Goal: Task Accomplishment & Management: Complete application form

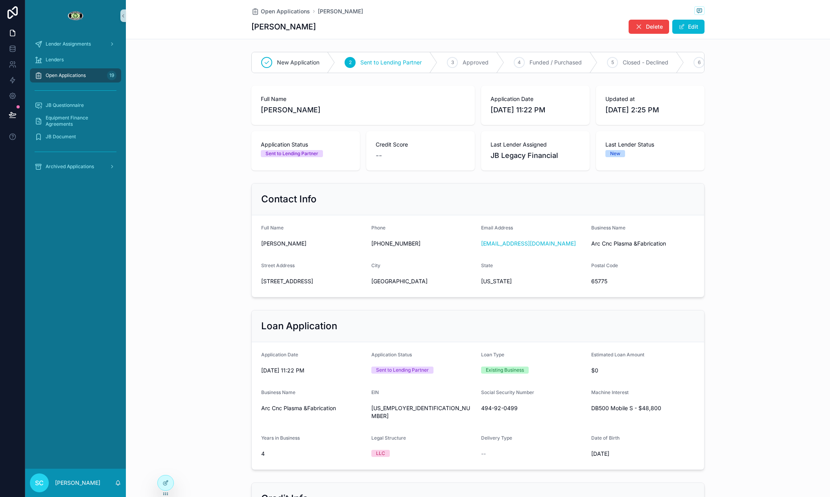
click at [95, 70] on div "Open Applications 19" at bounding box center [76, 75] width 82 height 13
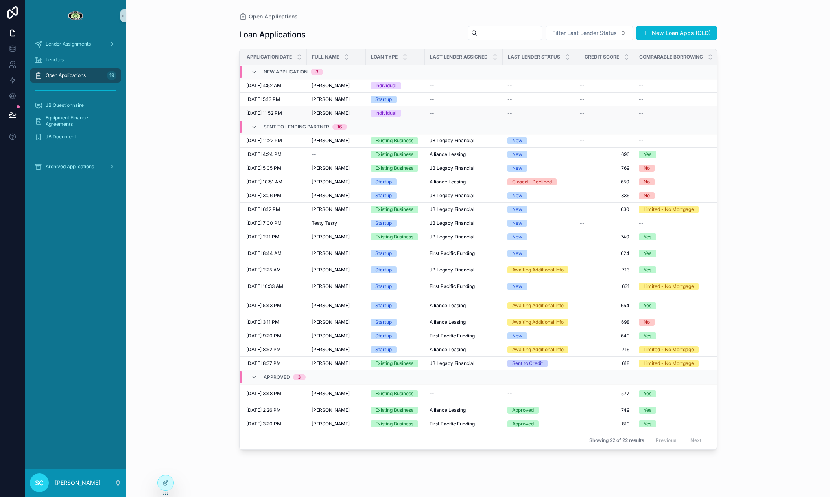
click at [346, 108] on td "[PERSON_NAME] [PERSON_NAME]" at bounding box center [336, 114] width 59 height 14
click at [337, 109] on td "[PERSON_NAME] [PERSON_NAME]" at bounding box center [335, 114] width 59 height 14
click at [337, 114] on span "[PERSON_NAME]" at bounding box center [330, 113] width 38 height 6
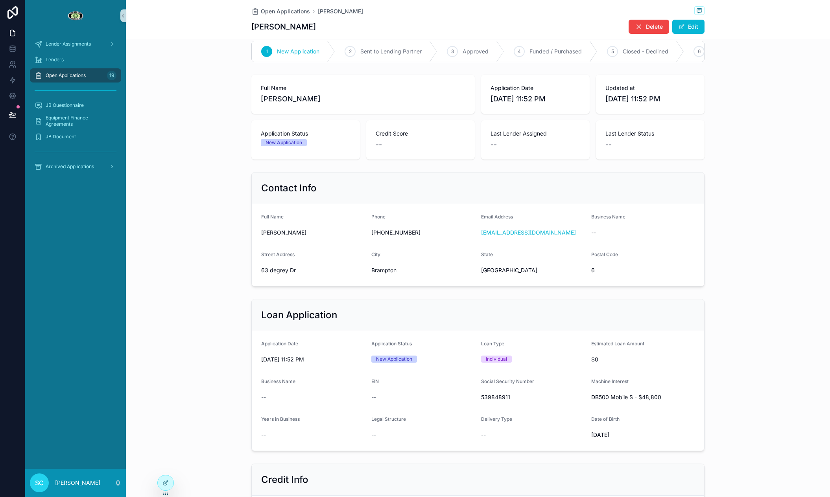
scroll to position [14, 0]
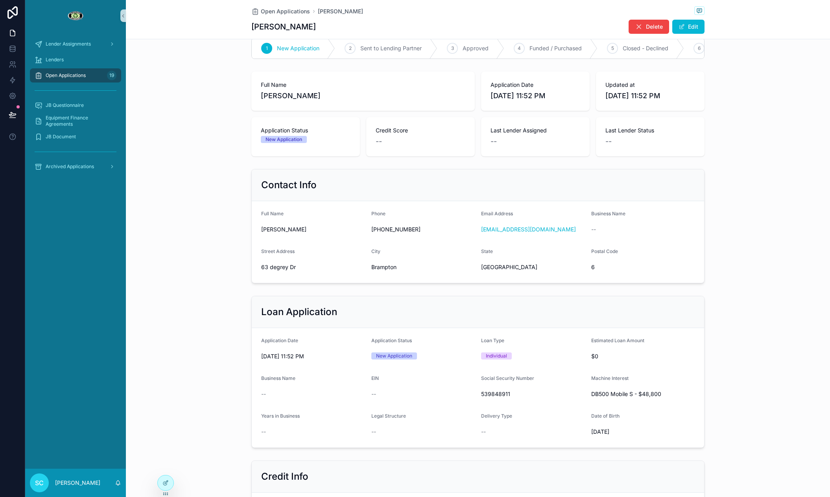
click at [276, 96] on span "[PERSON_NAME]" at bounding box center [363, 95] width 204 height 11
copy span "[PERSON_NAME]"
click at [301, 97] on span "[PERSON_NAME]" at bounding box center [363, 95] width 204 height 11
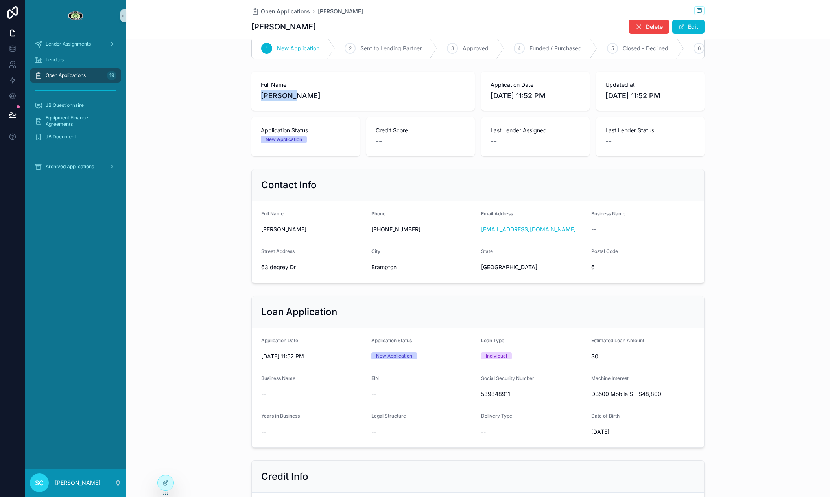
copy span "[PERSON_NAME]"
click at [273, 269] on span "63 degrey Dr" at bounding box center [313, 267] width 104 height 8
copy span "63 degrey Dr"
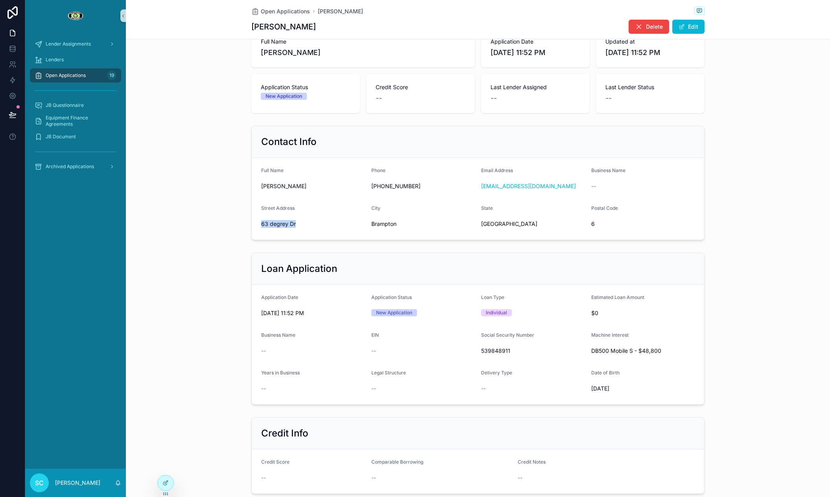
scroll to position [58, 0]
click at [309, 52] on span "[PERSON_NAME]" at bounding box center [363, 52] width 204 height 11
copy span "[PERSON_NAME]"
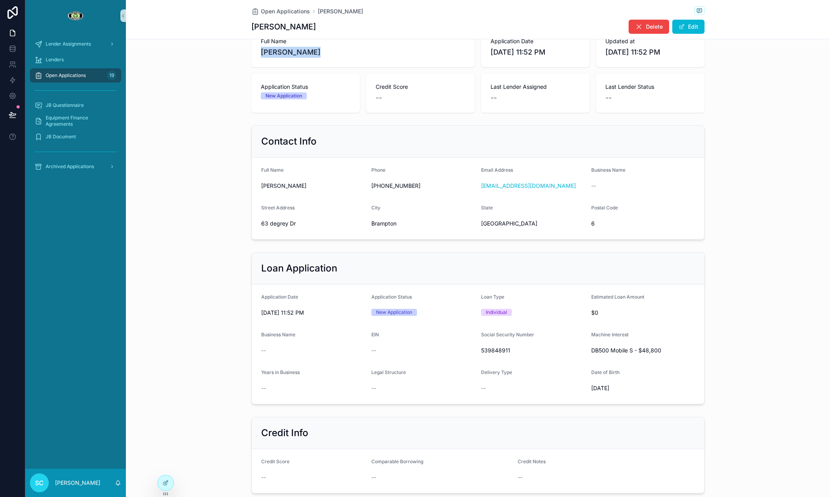
scroll to position [0, 0]
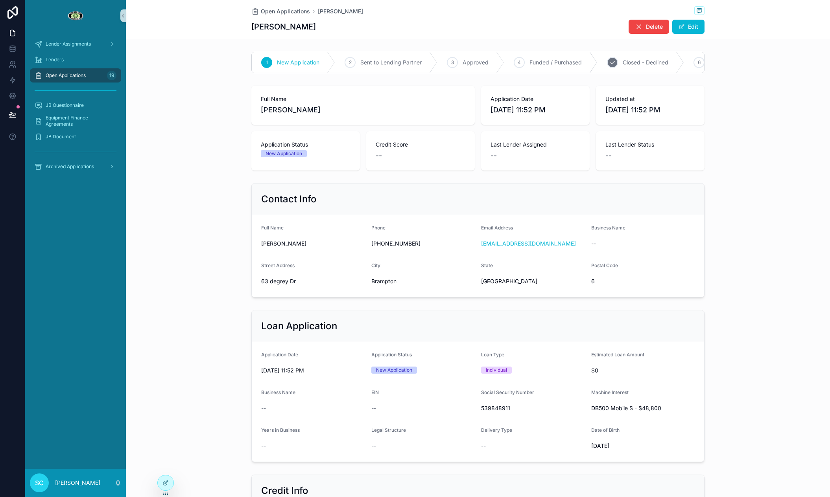
click at [652, 69] on div "5 Closed - Declined" at bounding box center [640, 62] width 87 height 20
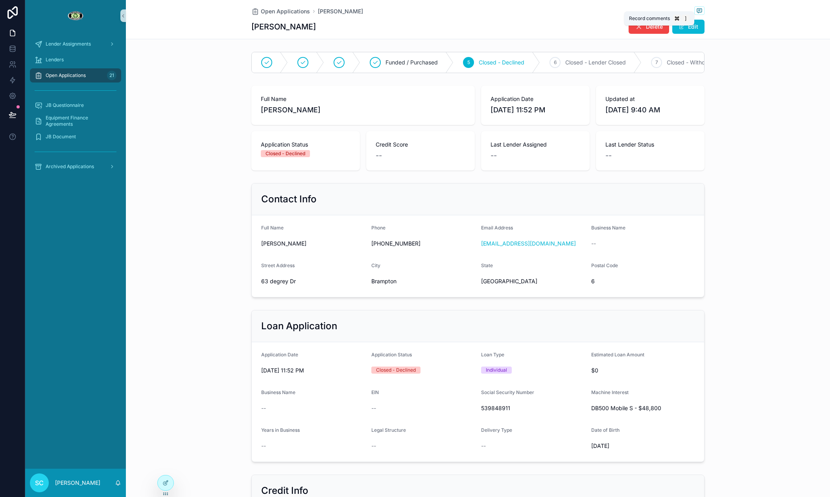
click at [699, 15] on button "scrollable content" at bounding box center [699, 11] width 10 height 10
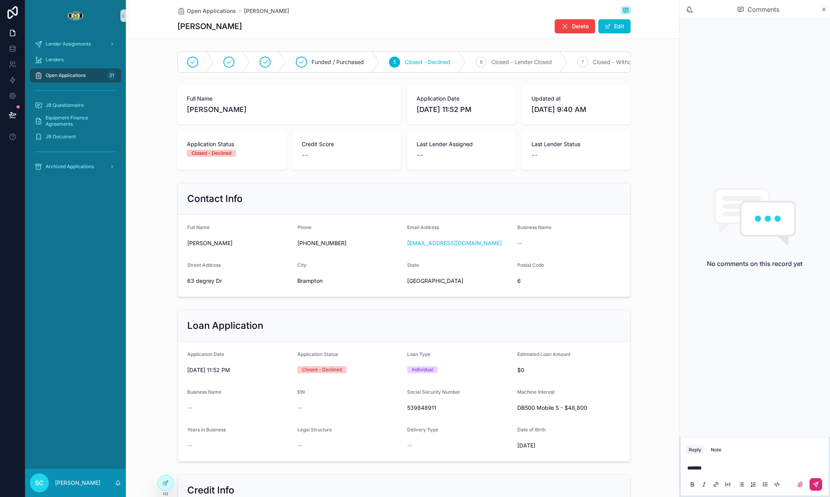
click at [816, 482] on icon "scrollable content" at bounding box center [815, 485] width 6 height 6
drag, startPoint x: 638, startPoint y: 167, endPoint x: 620, endPoint y: 163, distance: 18.0
click at [628, 164] on div "Full Name [PERSON_NAME] Application Date [DATE] 11:52 PM Updated at [DATE] 9:40…" at bounding box center [404, 127] width 550 height 91
click at [210, 3] on div "Open Applications [PERSON_NAME] [PERSON_NAME] Delete Edit" at bounding box center [403, 19] width 453 height 39
click at [206, 9] on span "Open Applications" at bounding box center [211, 11] width 49 height 8
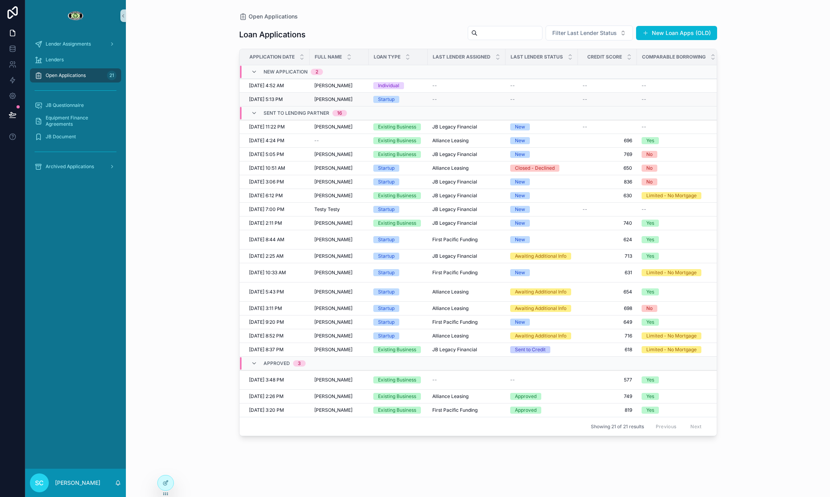
click at [362, 103] on td "[PERSON_NAME] [PERSON_NAME]" at bounding box center [338, 100] width 59 height 14
click at [359, 99] on div "[PERSON_NAME] [PERSON_NAME]" at bounding box center [339, 99] width 50 height 6
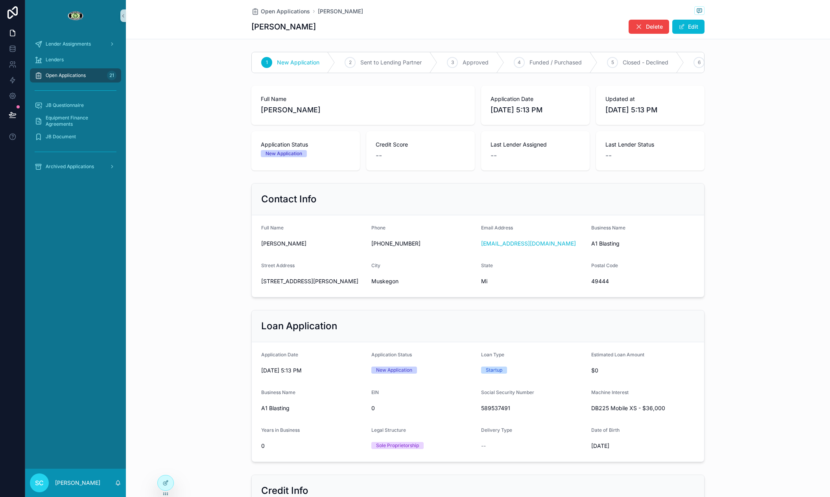
drag, startPoint x: 281, startPoint y: 27, endPoint x: 306, endPoint y: 28, distance: 24.4
click at [283, 27] on h1 "[PERSON_NAME]" at bounding box center [283, 26] width 64 height 11
drag, startPoint x: 326, startPoint y: 28, endPoint x: 228, endPoint y: 29, distance: 97.9
click at [225, 29] on div "Open Applications [PERSON_NAME] [PERSON_NAME] Delete Edit" at bounding box center [478, 19] width 704 height 39
copy h1 "[PERSON_NAME]"
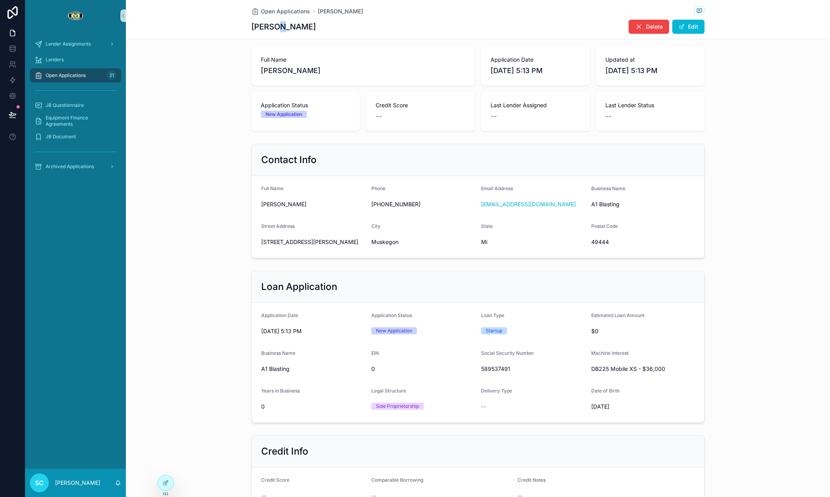
scroll to position [54, 0]
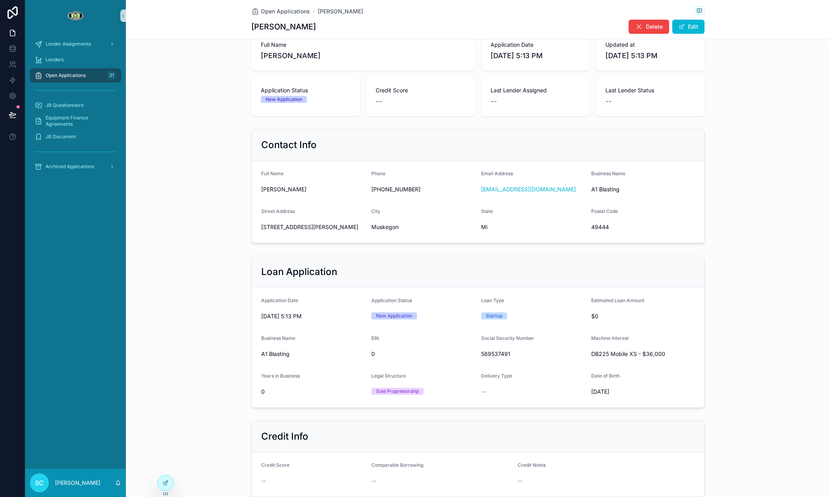
click at [289, 228] on span "[STREET_ADDRESS][PERSON_NAME]" at bounding box center [313, 227] width 104 height 8
copy span "[STREET_ADDRESS][PERSON_NAME]"
click at [602, 227] on span "49444" at bounding box center [643, 227] width 104 height 8
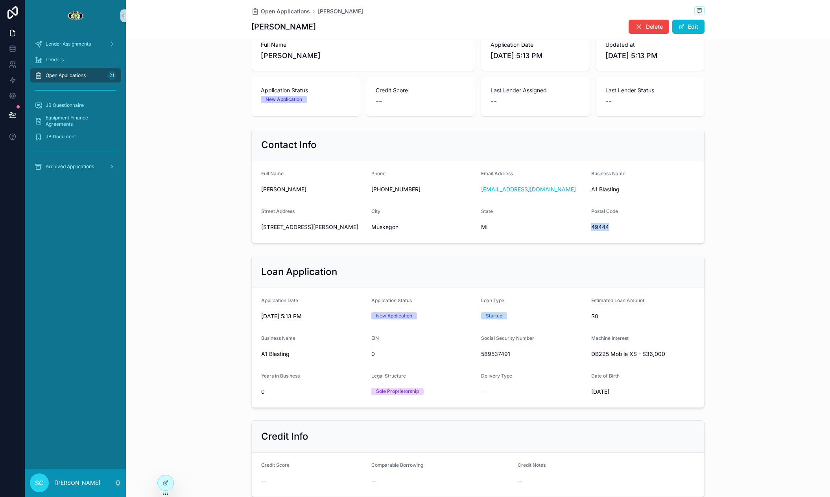
click at [602, 227] on span "49444" at bounding box center [643, 227] width 104 height 8
copy span "49444"
click at [508, 357] on span "589537491" at bounding box center [533, 354] width 104 height 8
click at [508, 355] on span "589537491" at bounding box center [533, 354] width 104 height 8
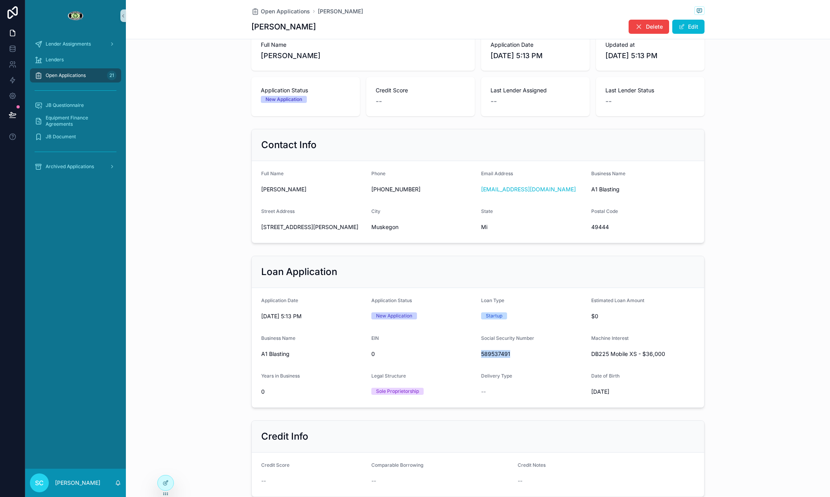
click at [508, 355] on span "589537491" at bounding box center [533, 354] width 104 height 8
copy span "589537491"
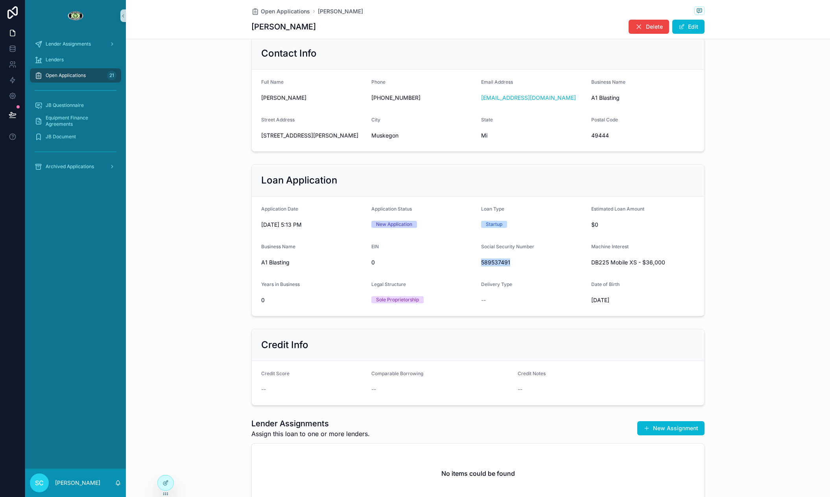
scroll to position [287, 0]
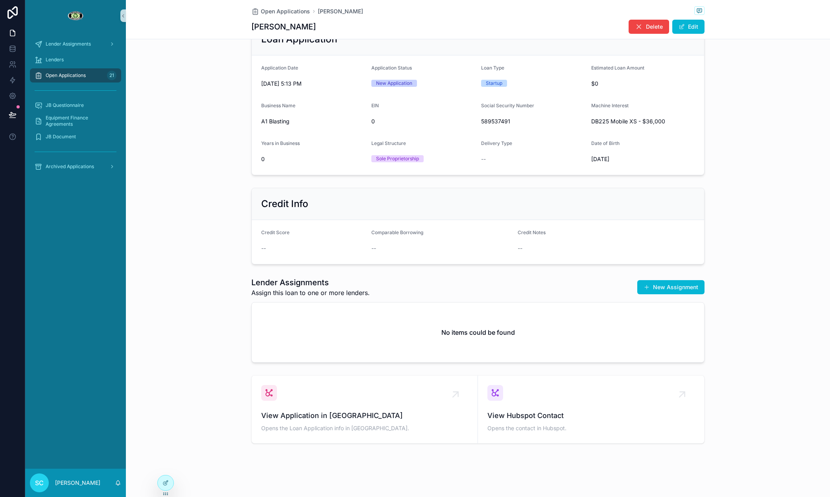
click at [708, 27] on div "Open Applications [PERSON_NAME] [PERSON_NAME] Delete Edit" at bounding box center [478, 19] width 704 height 39
drag, startPoint x: 692, startPoint y: 29, endPoint x: 681, endPoint y: 33, distance: 11.6
click at [692, 29] on button "Edit" at bounding box center [688, 27] width 32 height 14
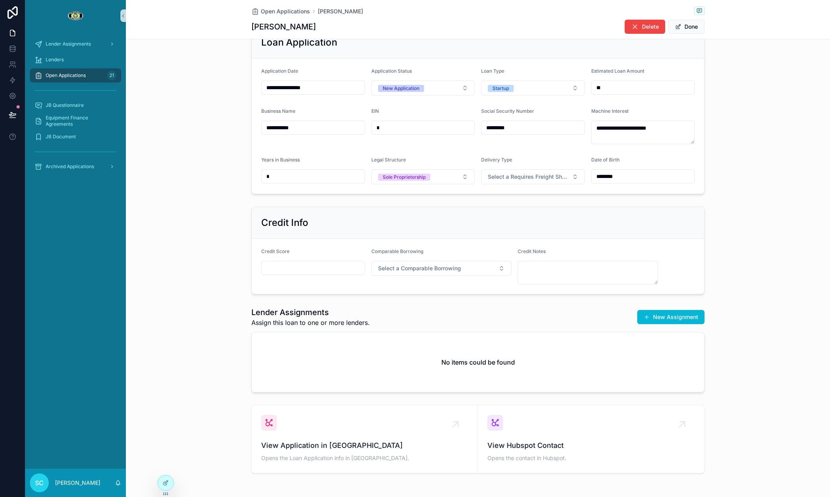
scroll to position [289, 0]
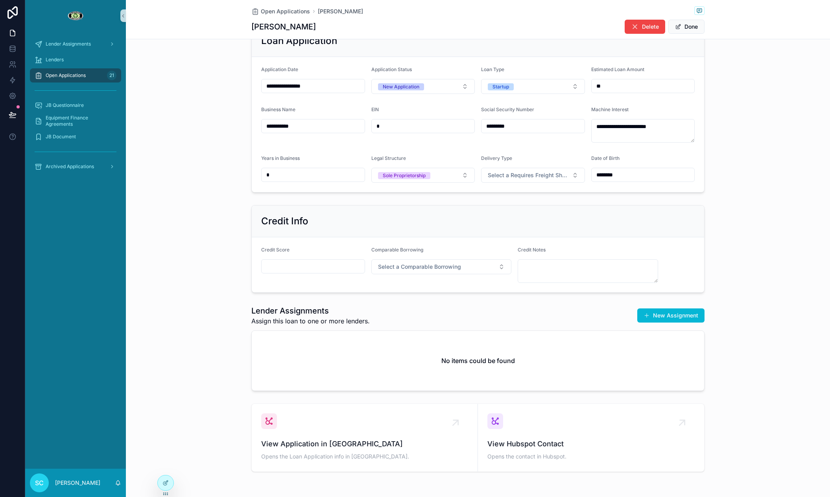
click at [327, 258] on div "Credit Score" at bounding box center [313, 265] width 104 height 36
click at [326, 262] on input "scrollable content" at bounding box center [313, 266] width 103 height 11
type input "***"
click at [432, 268] on span "Select a Comparable Borrowing" at bounding box center [419, 267] width 83 height 8
click at [433, 322] on div "No" at bounding box center [441, 322] width 136 height 12
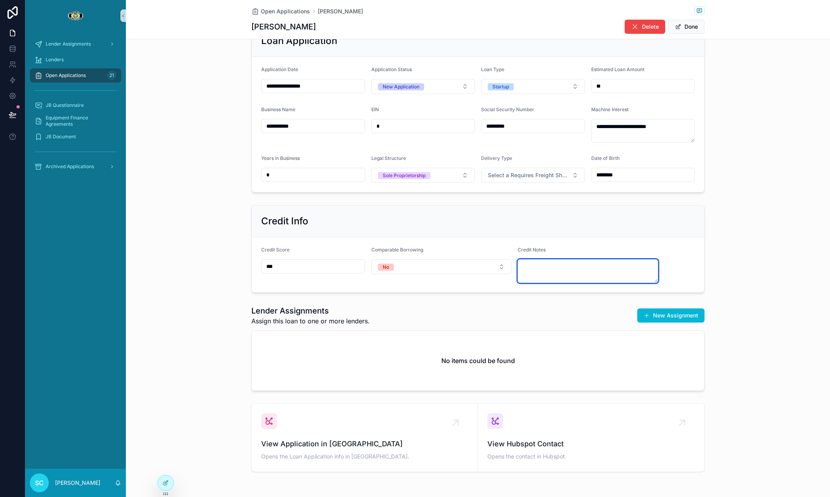
click at [549, 274] on textarea "scrollable content" at bounding box center [588, 272] width 140 height 24
paste textarea "********"
click at [526, 264] on textarea "********" at bounding box center [588, 272] width 140 height 24
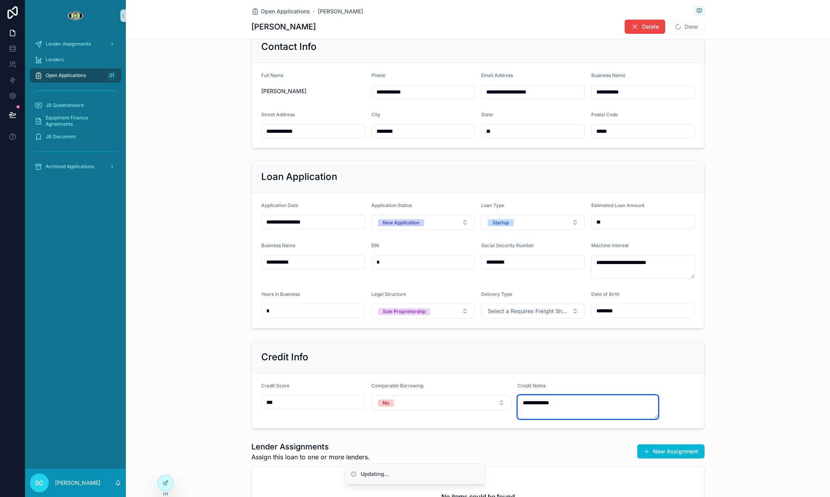
scroll to position [173, 0]
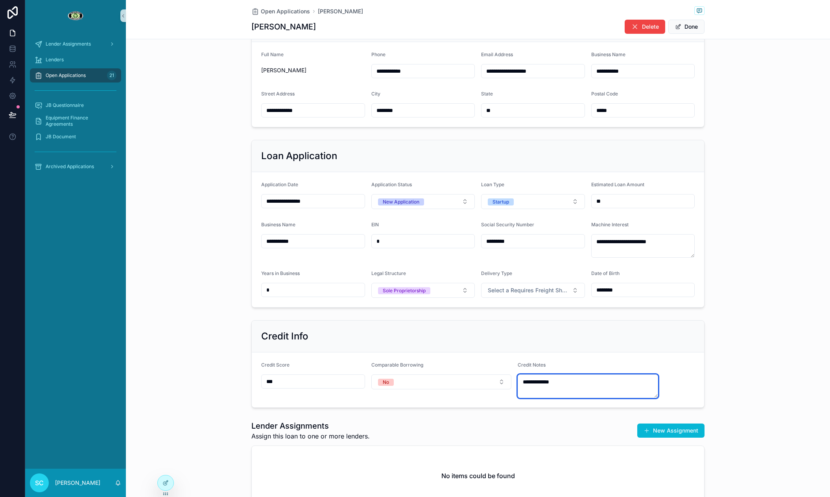
drag, startPoint x: 545, startPoint y: 381, endPoint x: 564, endPoint y: 376, distance: 19.7
click at [546, 381] on textarea "**********" at bounding box center [588, 387] width 140 height 24
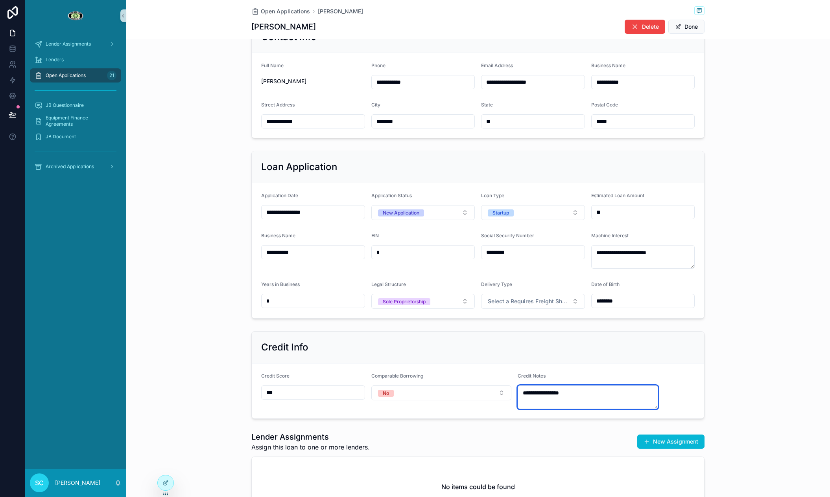
scroll to position [162, 0]
click at [565, 396] on textarea "**********" at bounding box center [588, 398] width 140 height 24
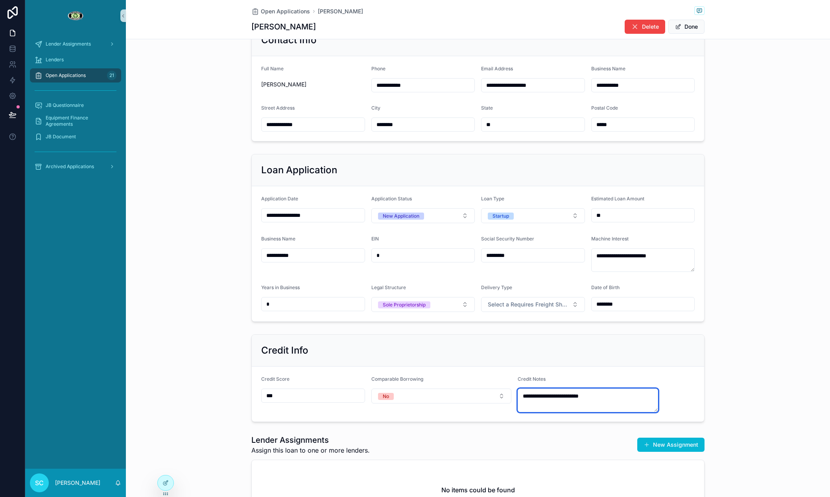
click at [626, 389] on textarea "**********" at bounding box center [588, 401] width 140 height 24
click at [636, 390] on textarea "**********" at bounding box center [588, 401] width 140 height 24
click at [635, 394] on textarea "**********" at bounding box center [588, 401] width 140 height 24
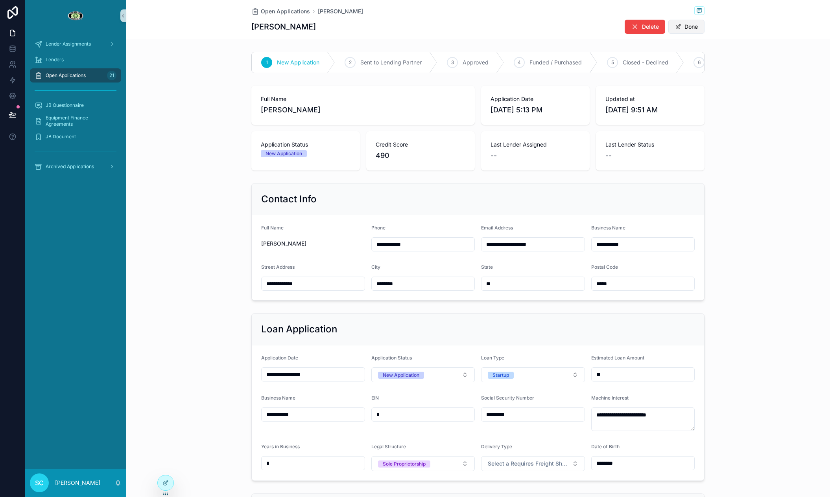
type textarea "**********"
click at [682, 28] on button "Done" at bounding box center [686, 27] width 36 height 14
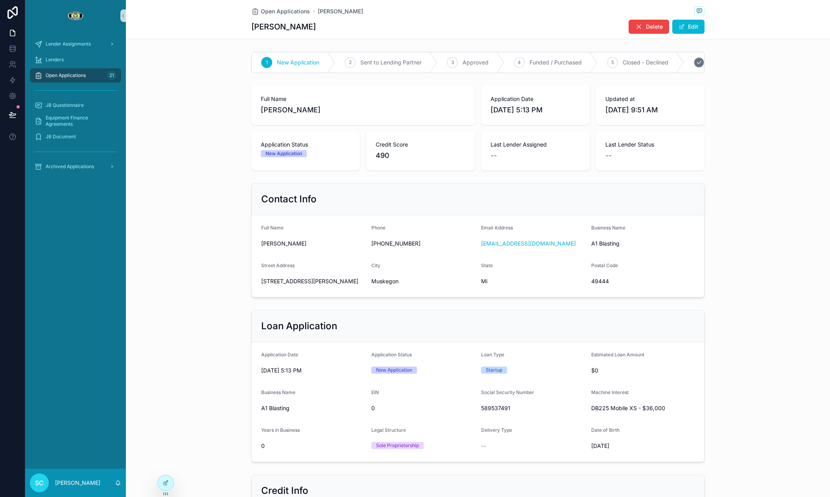
click at [636, 59] on span "Closed - Declined" at bounding box center [645, 63] width 46 height 8
click at [276, 9] on span "Open Applications" at bounding box center [285, 11] width 49 height 8
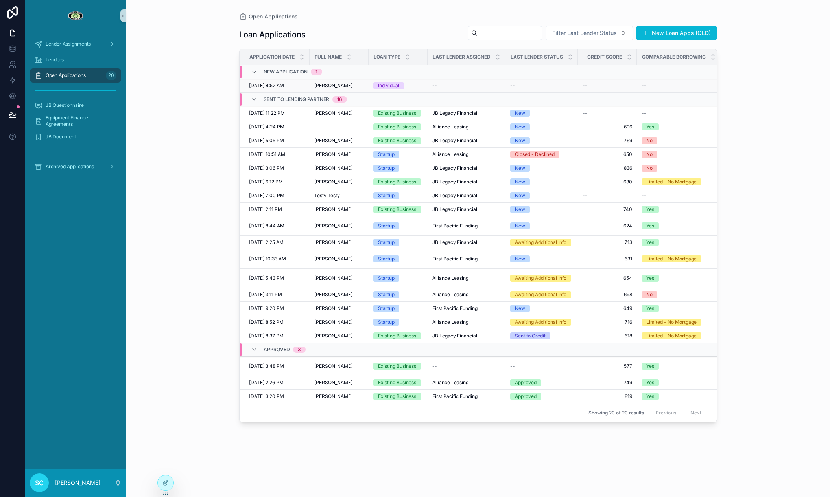
click at [306, 88] on td "[DATE] 4:52 AM [DATE] 4:52 AM" at bounding box center [274, 86] width 70 height 14
click at [303, 85] on div "[DATE] 4:52 AM [DATE] 4:52 AM" at bounding box center [277, 86] width 56 height 6
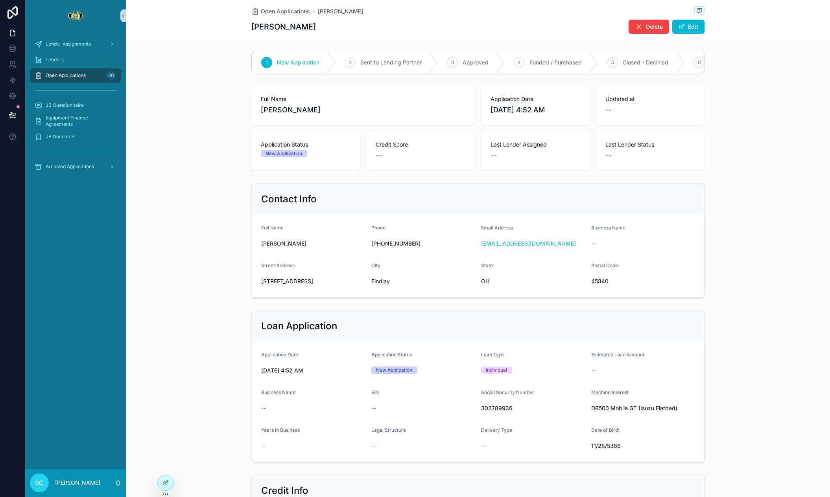
click at [304, 113] on span "[PERSON_NAME]" at bounding box center [363, 110] width 204 height 11
copy span "[PERSON_NAME]"
click at [316, 112] on span "[PERSON_NAME]" at bounding box center [363, 110] width 204 height 11
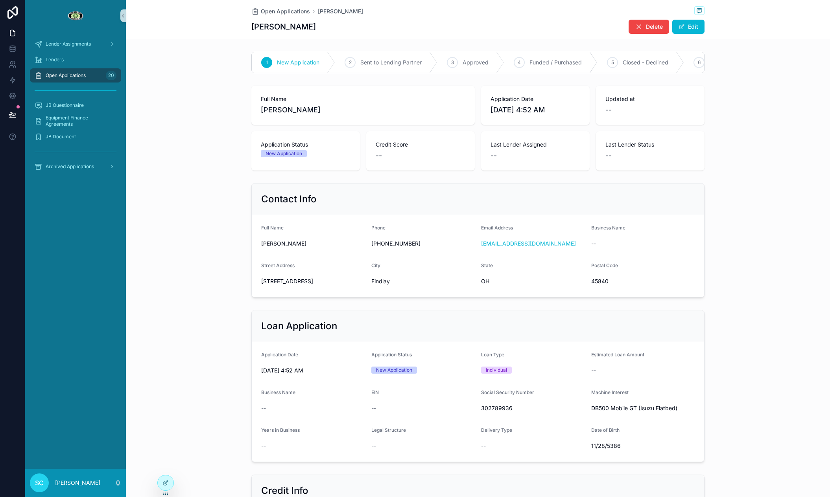
click at [316, 112] on span "[PERSON_NAME]" at bounding box center [363, 110] width 204 height 11
click at [294, 282] on span "[STREET_ADDRESS]" at bounding box center [313, 282] width 104 height 8
click at [591, 281] on span "45840" at bounding box center [643, 282] width 104 height 8
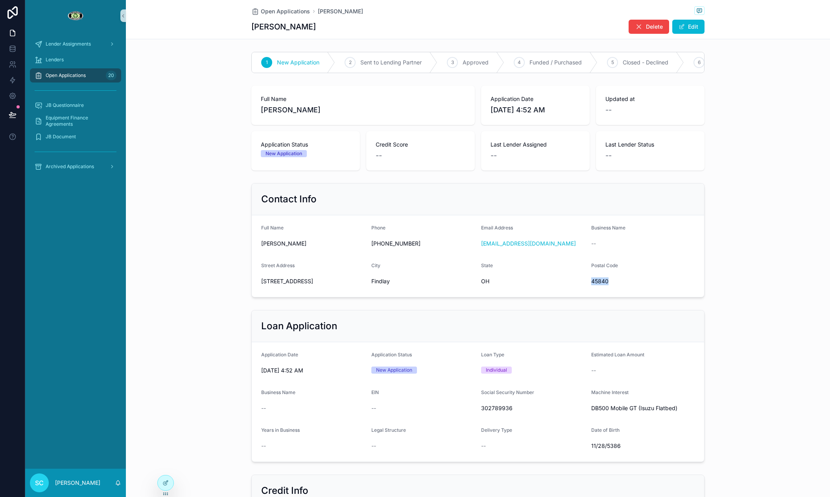
click at [591, 281] on span "45840" at bounding box center [643, 282] width 104 height 8
click at [494, 409] on span "302789936" at bounding box center [533, 409] width 104 height 8
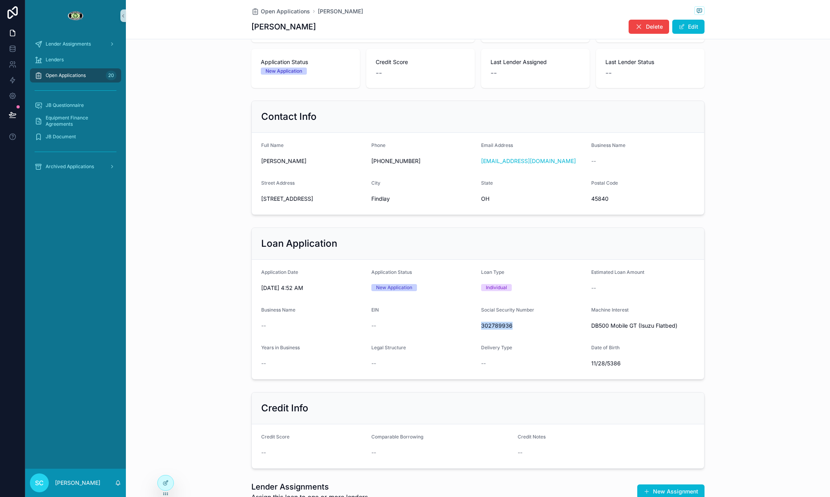
scroll to position [86, 0]
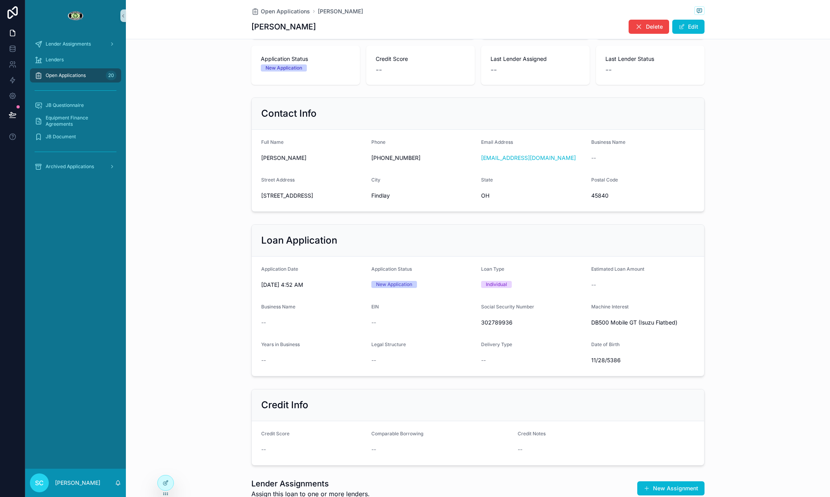
click at [593, 360] on span "11/28/5386" at bounding box center [643, 361] width 104 height 8
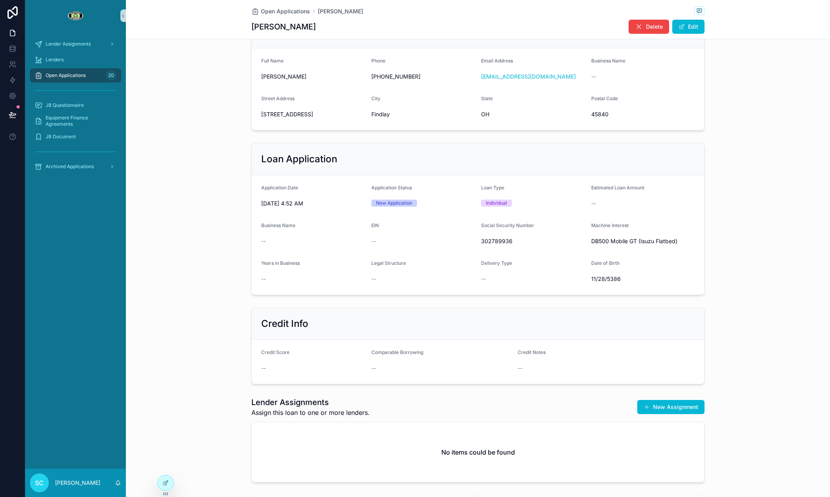
scroll to position [206, 0]
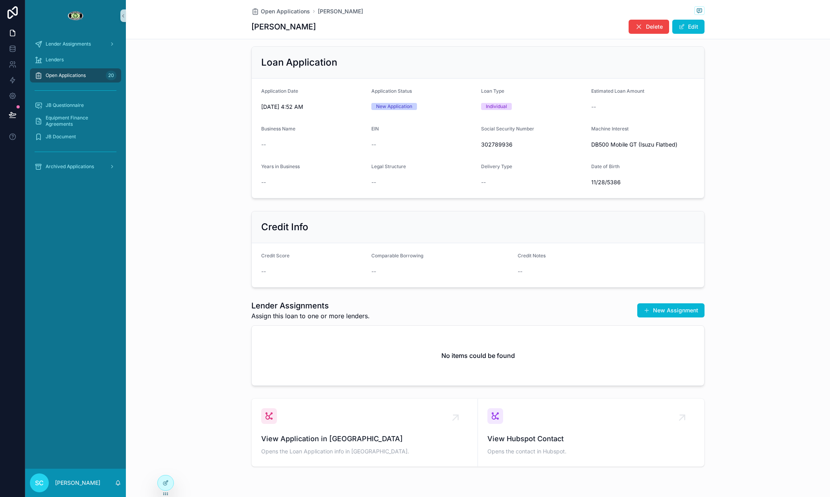
scroll to position [266, 0]
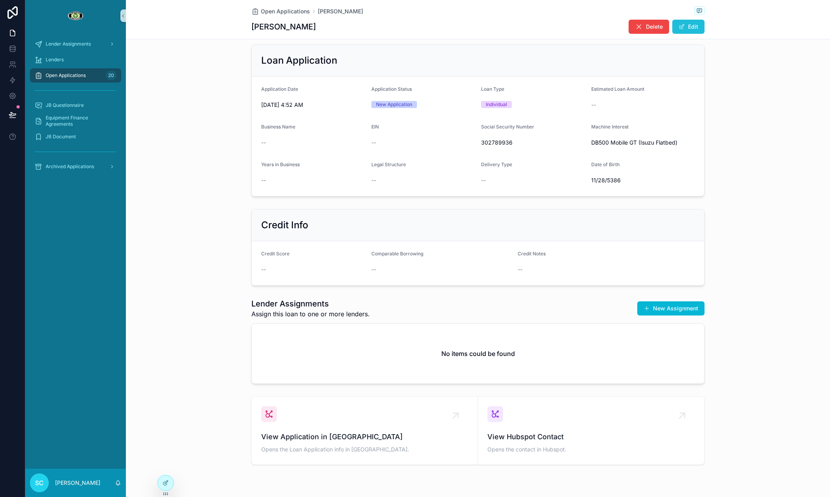
click at [681, 26] on span "scrollable content" at bounding box center [681, 27] width 6 height 6
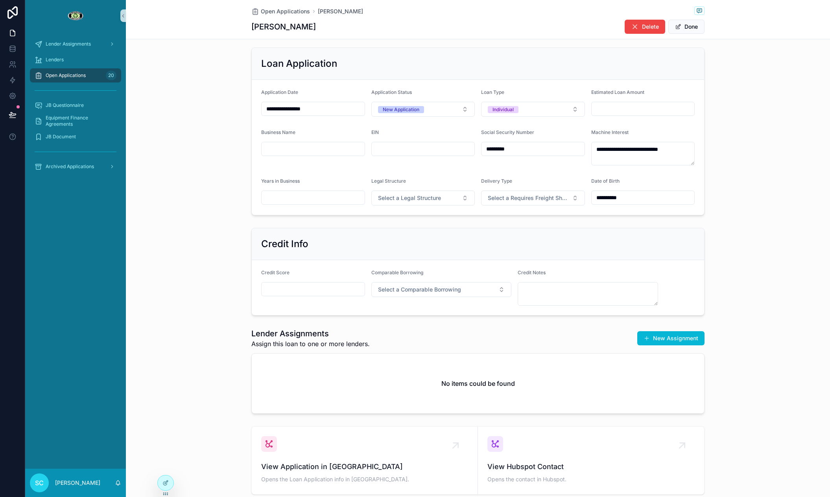
scroll to position [267, 0]
click at [285, 289] on input "scrollable content" at bounding box center [313, 287] width 103 height 11
paste input "***"
type input "***"
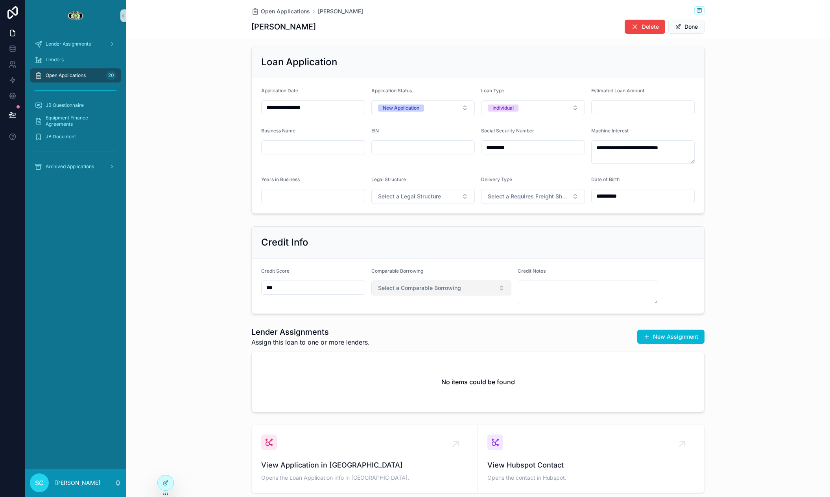
click at [412, 289] on span "Select a Comparable Borrowing" at bounding box center [419, 288] width 83 height 8
click at [393, 292] on button "Select a Comparable Borrowing" at bounding box center [441, 288] width 140 height 15
drag, startPoint x: 385, startPoint y: 344, endPoint x: 394, endPoint y: 341, distance: 9.5
click at [385, 344] on div "No" at bounding box center [384, 343] width 6 height 7
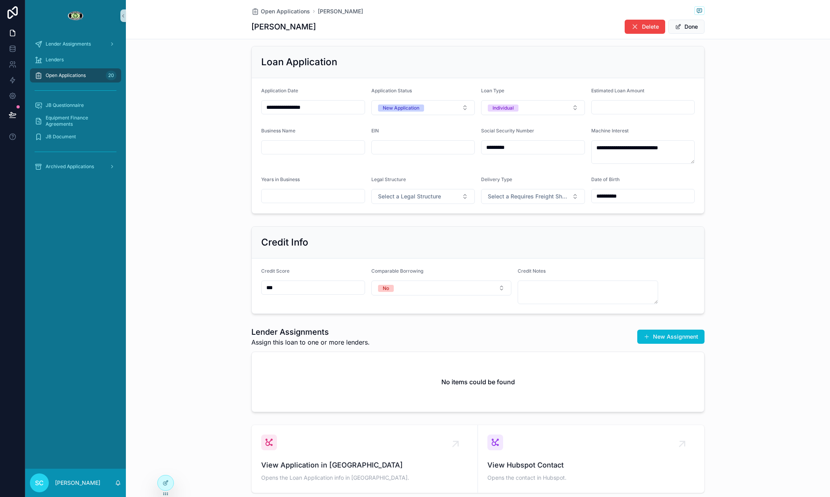
click at [540, 306] on form "Credit Score *** Comparable Borrowing No Credit Notes" at bounding box center [478, 286] width 452 height 55
drag, startPoint x: 535, startPoint y: 299, endPoint x: 645, endPoint y: 267, distance: 114.7
click at [535, 299] on textarea "scrollable content" at bounding box center [588, 293] width 140 height 24
type textarea "*"
click at [672, 304] on form "Credit Score *** Comparable Borrowing No Credit Notes *" at bounding box center [478, 286] width 452 height 55
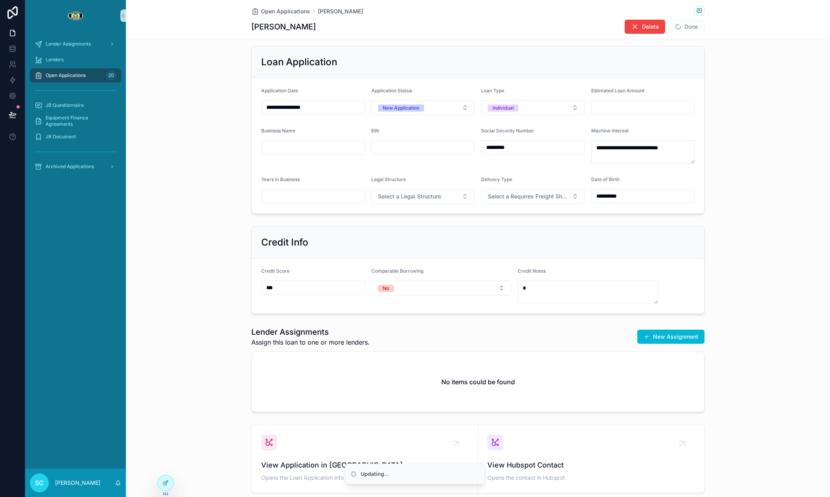
click at [724, 300] on div "Credit Info Credit Score *** Comparable Borrowing No Credit Notes *" at bounding box center [478, 270] width 704 height 94
click at [688, 76] on div "Loan Application" at bounding box center [478, 62] width 452 height 32
click at [690, 26] on button "Done" at bounding box center [686, 27] width 36 height 14
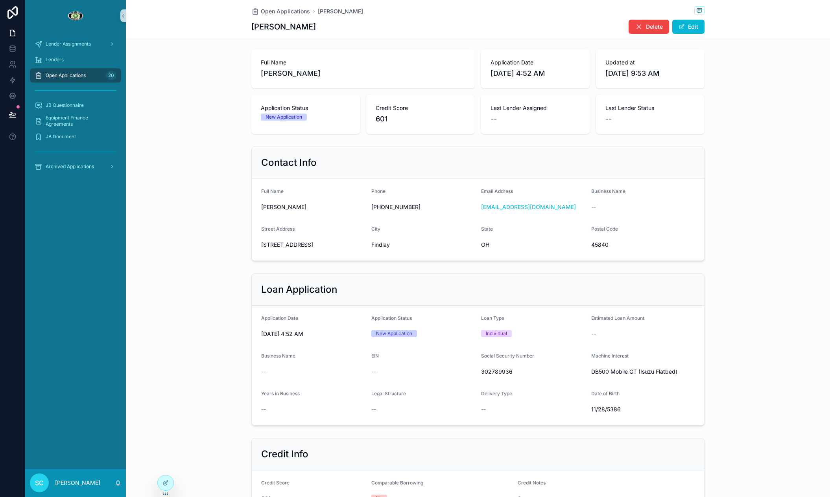
scroll to position [0, 0]
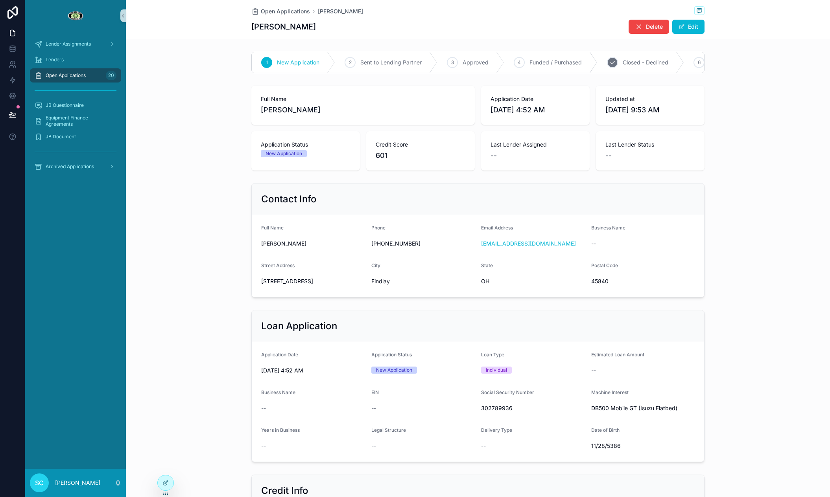
click at [614, 68] on div "5 Closed - Declined" at bounding box center [640, 62] width 87 height 20
